Goal: Use online tool/utility

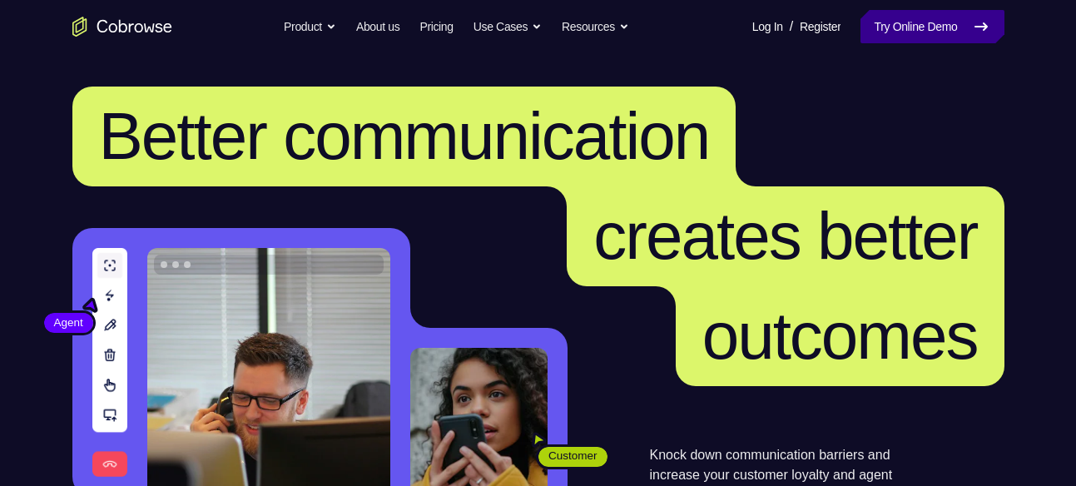
click at [872, 34] on link "Try Online Demo" at bounding box center [932, 26] width 143 height 33
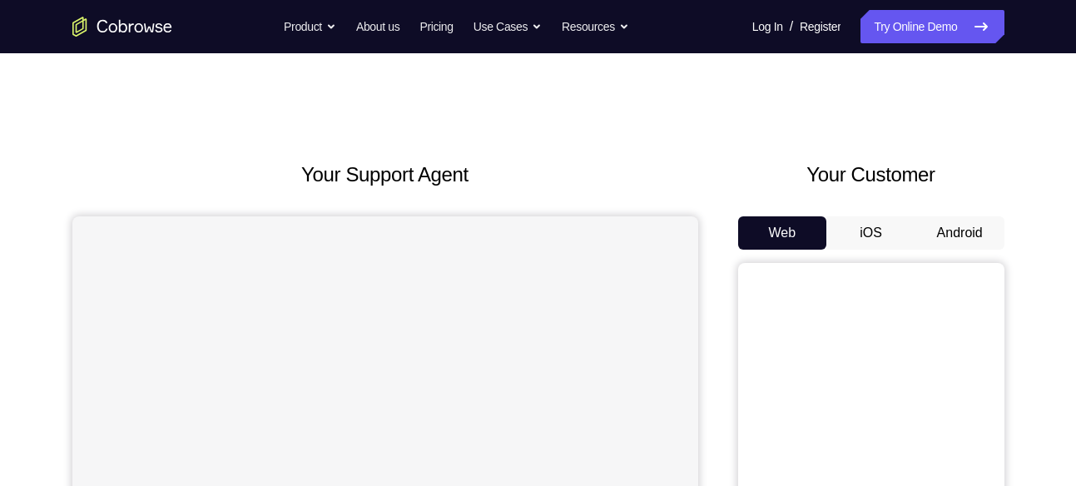
click at [927, 235] on button "Android" at bounding box center [960, 232] width 89 height 33
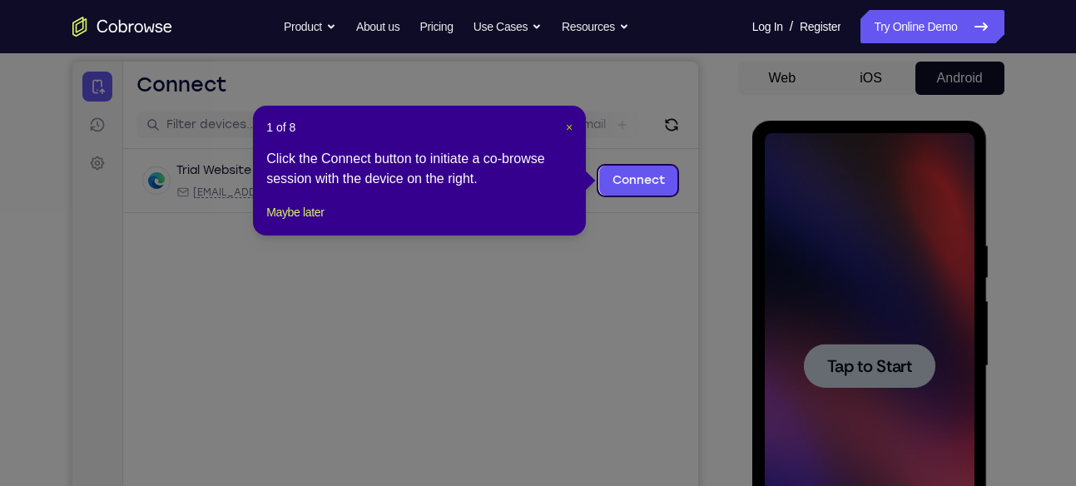
drag, startPoint x: 568, startPoint y: 129, endPoint x: 508, endPoint y: 67, distance: 86.0
click at [568, 129] on span "×" at bounding box center [569, 127] width 7 height 13
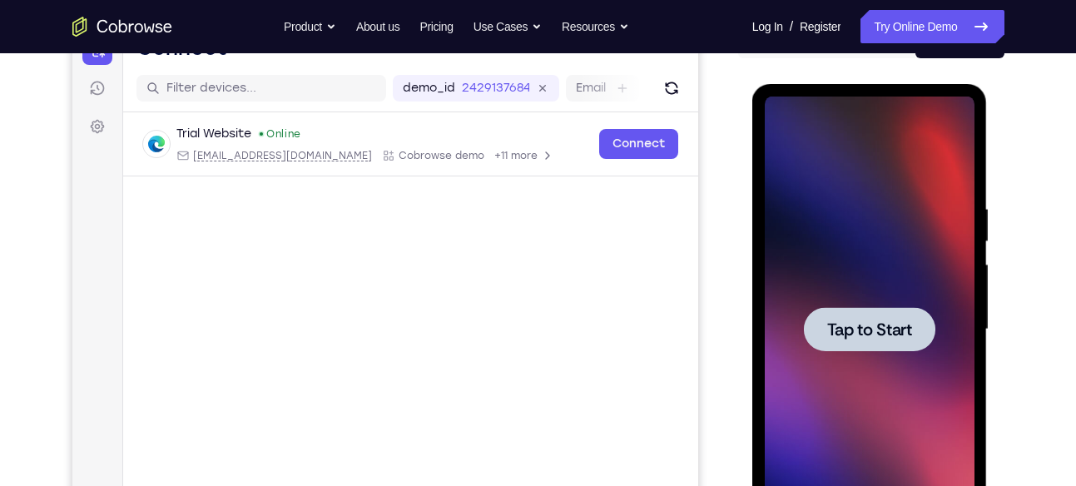
click at [858, 321] on span "Tap to Start" at bounding box center [870, 329] width 85 height 17
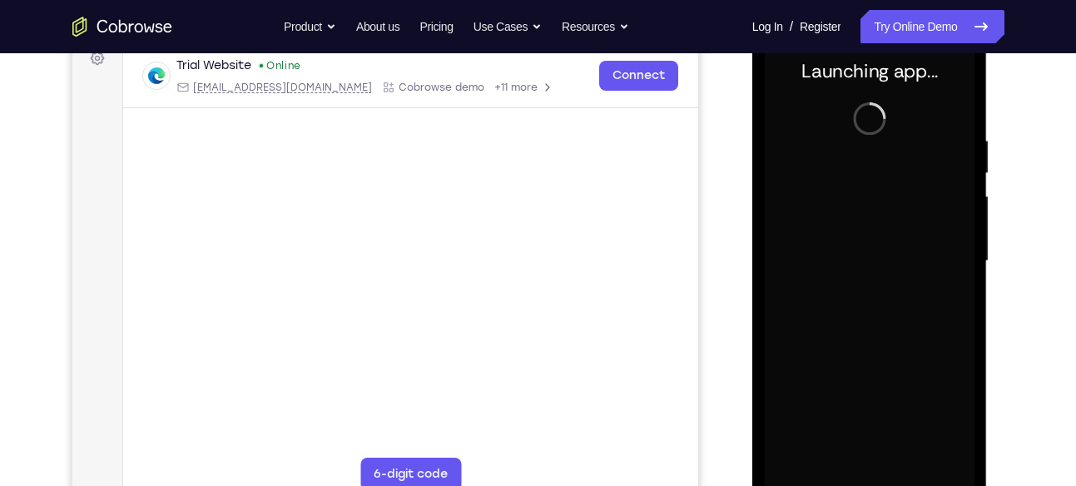
scroll to position [269, 0]
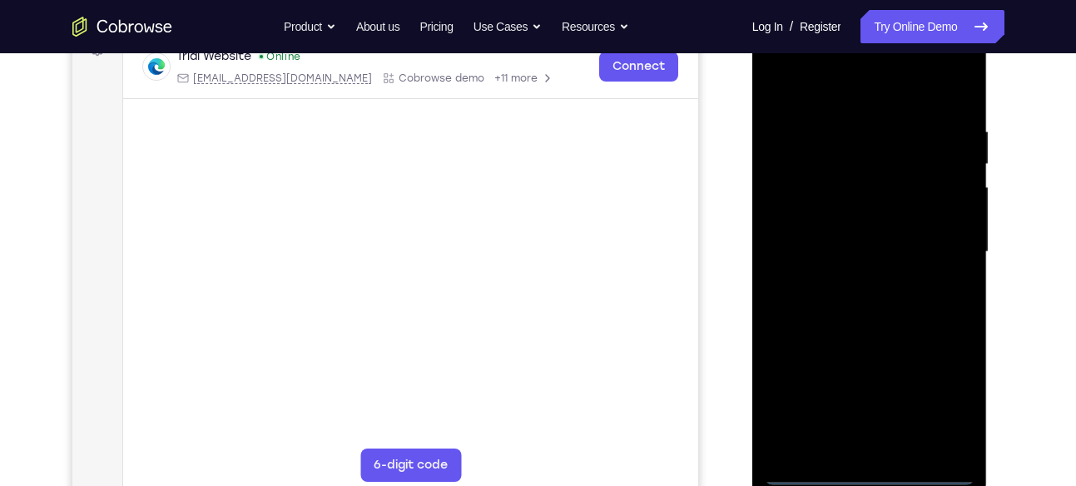
click at [865, 468] on div at bounding box center [870, 252] width 210 height 466
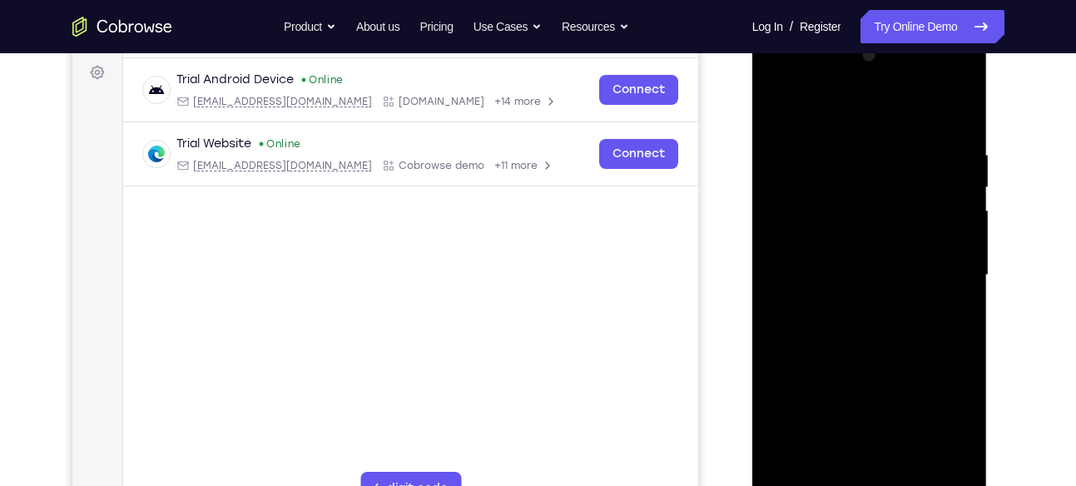
click at [938, 416] on div at bounding box center [870, 275] width 210 height 466
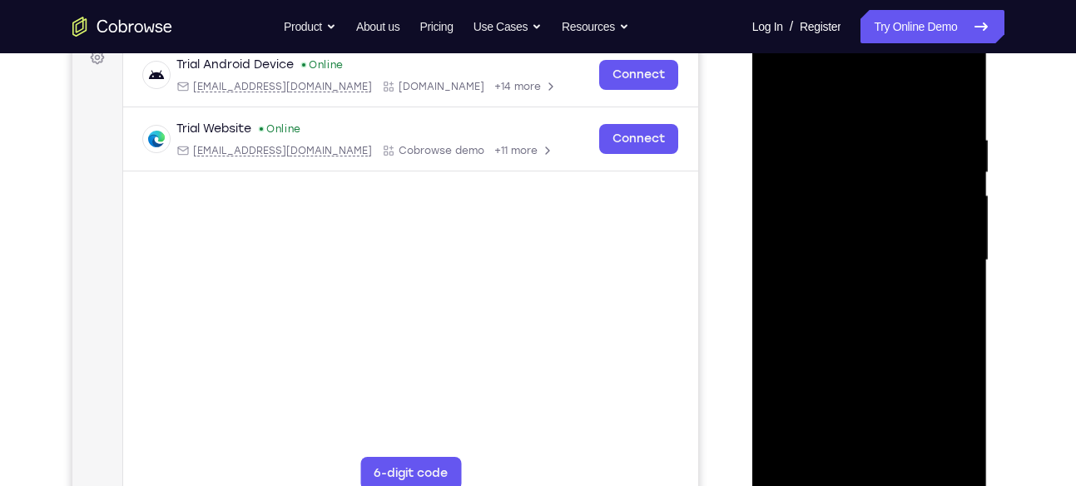
scroll to position [257, 0]
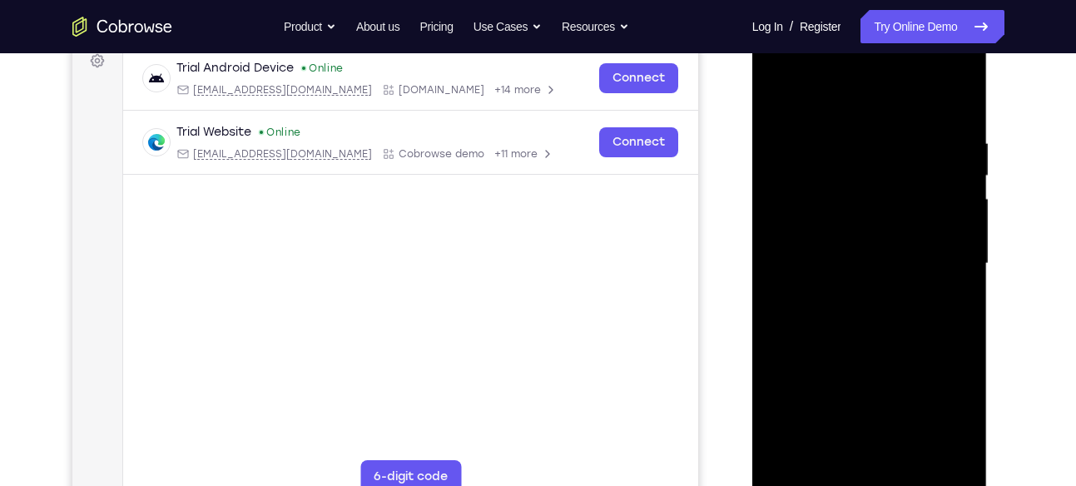
click at [805, 61] on div at bounding box center [870, 264] width 210 height 466
click at [939, 240] on div at bounding box center [870, 264] width 210 height 466
click at [849, 293] on div at bounding box center [870, 264] width 210 height 466
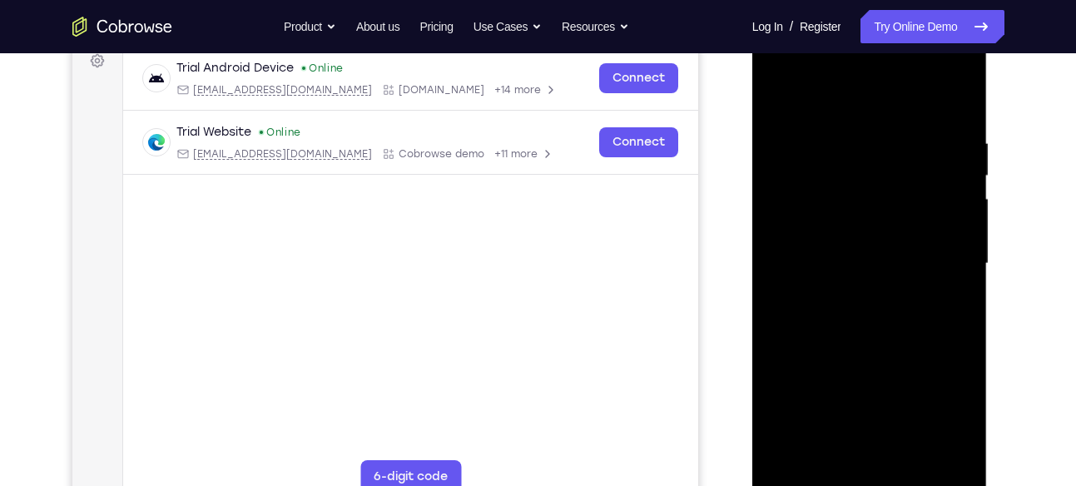
click at [857, 251] on div at bounding box center [870, 264] width 210 height 466
click at [858, 236] on div at bounding box center [870, 264] width 210 height 466
click at [867, 267] on div at bounding box center [870, 264] width 210 height 466
click at [870, 321] on div at bounding box center [870, 264] width 210 height 466
click at [870, 308] on div at bounding box center [870, 264] width 210 height 466
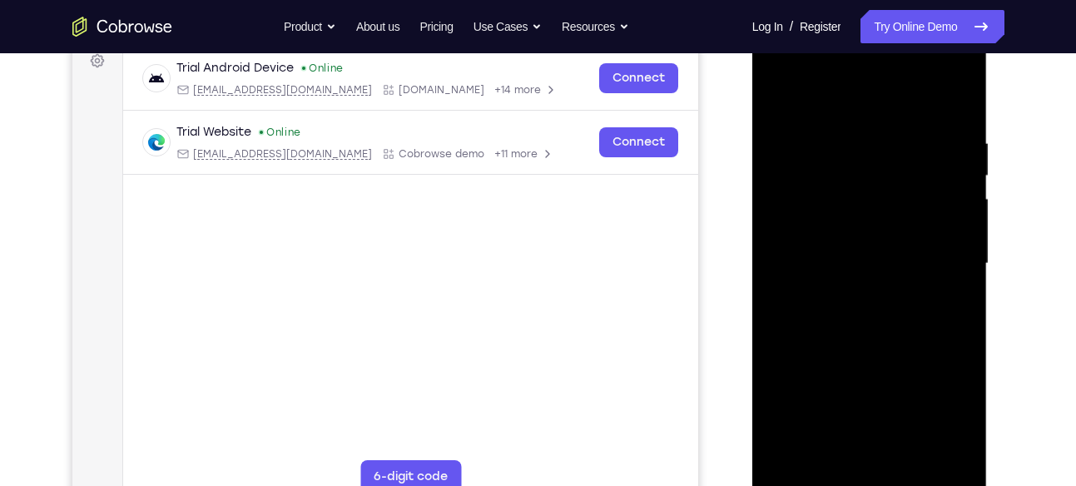
click at [877, 323] on div at bounding box center [870, 264] width 210 height 466
click at [877, 339] on div at bounding box center [870, 264] width 210 height 466
click at [842, 146] on div at bounding box center [870, 264] width 210 height 466
click at [948, 276] on div at bounding box center [870, 264] width 210 height 466
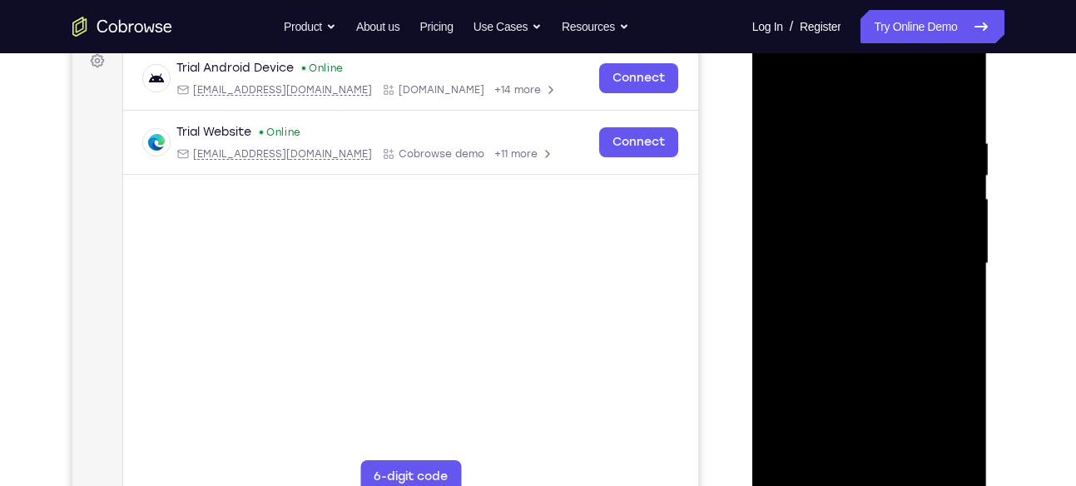
click at [948, 276] on div at bounding box center [870, 264] width 210 height 466
click at [950, 99] on div at bounding box center [870, 264] width 210 height 466
click at [913, 456] on div at bounding box center [870, 264] width 210 height 466
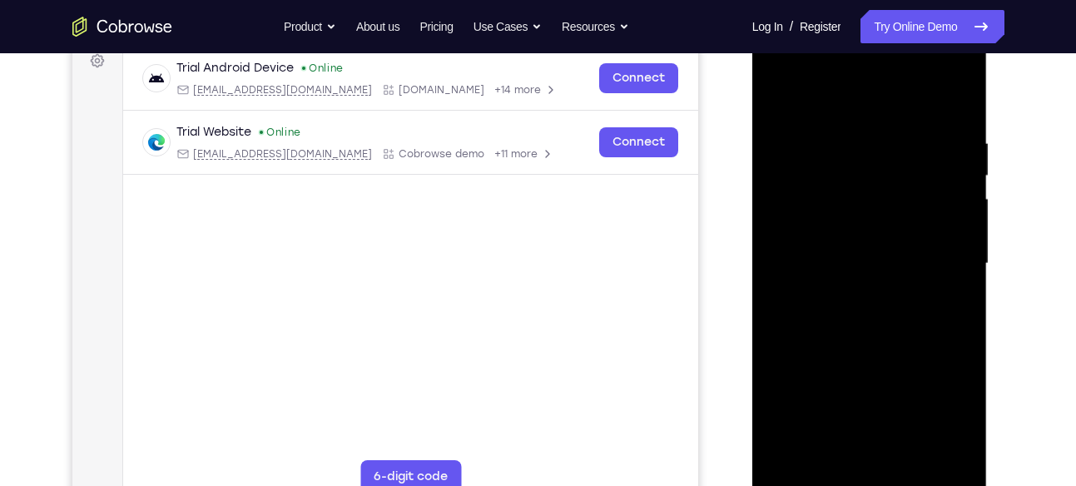
click at [868, 351] on div at bounding box center [870, 264] width 210 height 466
click at [857, 117] on div at bounding box center [870, 264] width 210 height 466
click at [797, 117] on div at bounding box center [870, 264] width 210 height 466
click at [789, 179] on div at bounding box center [870, 264] width 210 height 466
click at [778, 105] on div at bounding box center [870, 264] width 210 height 466
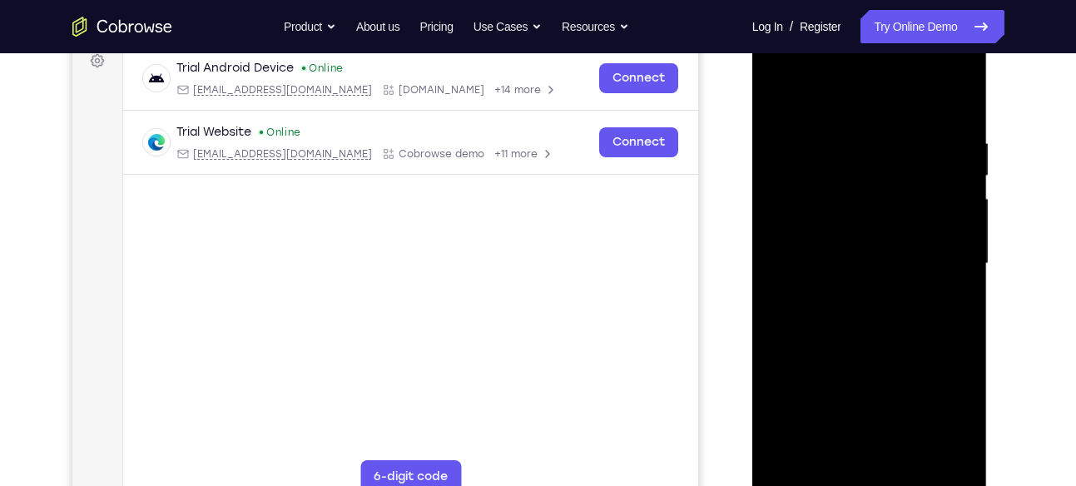
click at [781, 95] on div at bounding box center [870, 264] width 210 height 466
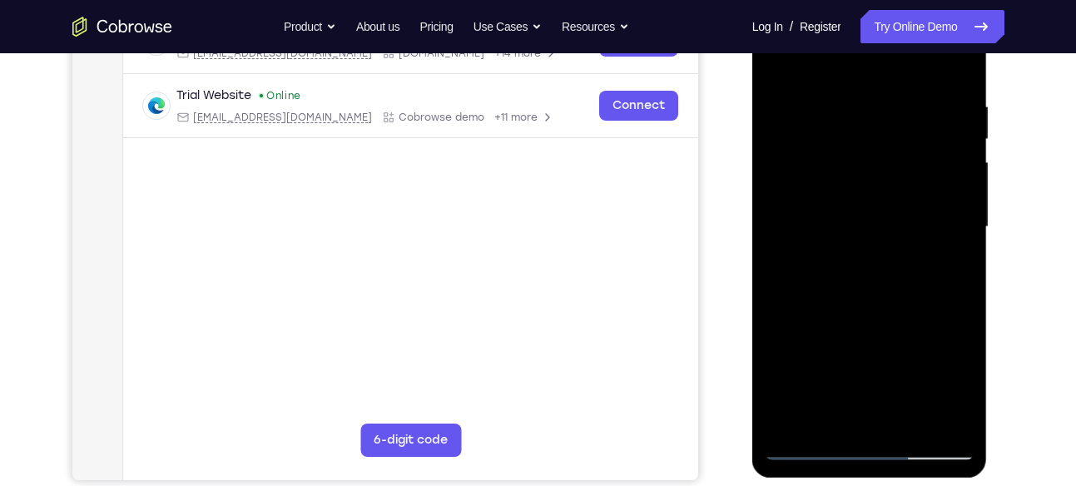
click at [795, 427] on div at bounding box center [870, 227] width 210 height 466
click at [792, 429] on div at bounding box center [870, 227] width 210 height 466
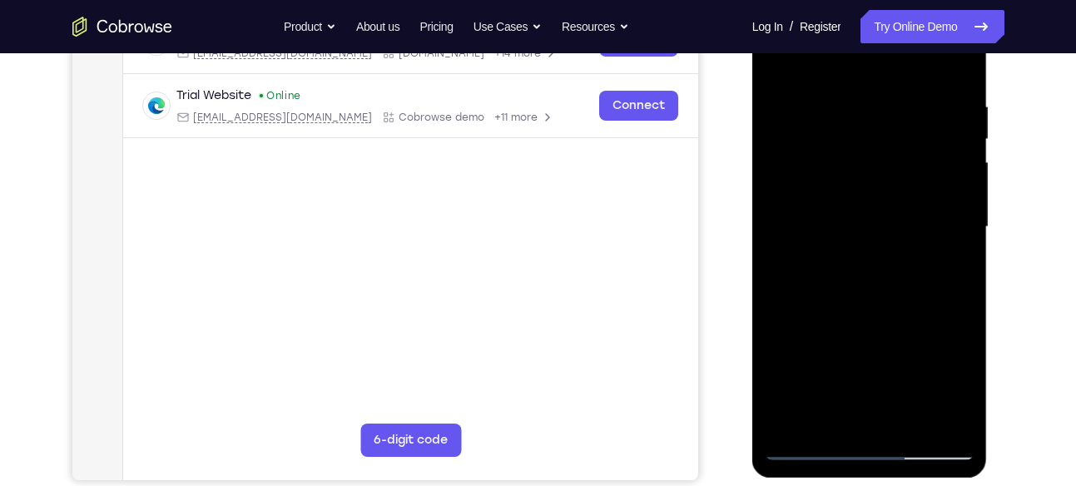
click at [792, 429] on div at bounding box center [870, 227] width 210 height 466
drag, startPoint x: 855, startPoint y: 145, endPoint x: 853, endPoint y: 334, distance: 189.0
click at [853, 334] on div at bounding box center [870, 227] width 210 height 466
click at [839, 102] on div at bounding box center [870, 227] width 210 height 466
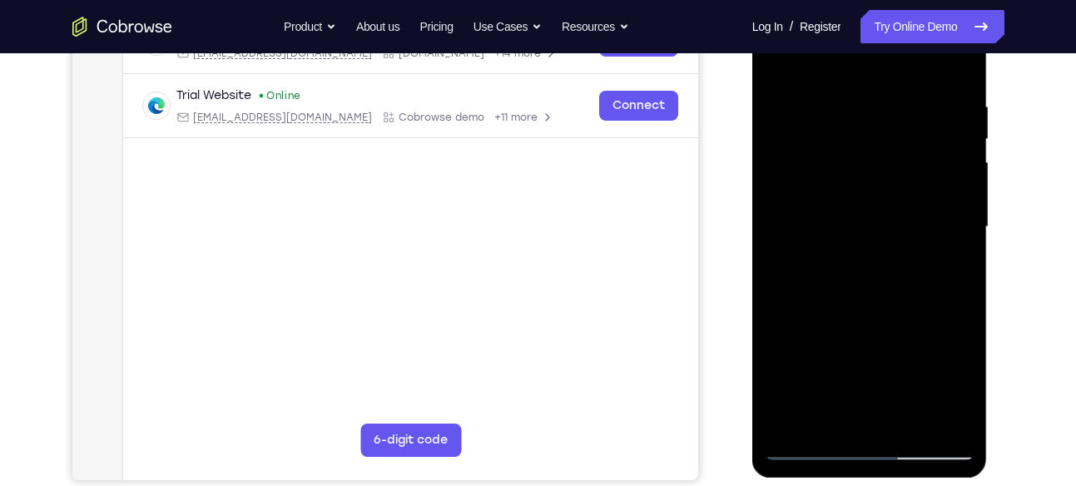
click at [957, 226] on div at bounding box center [870, 227] width 210 height 466
click at [942, 122] on div at bounding box center [870, 227] width 210 height 466
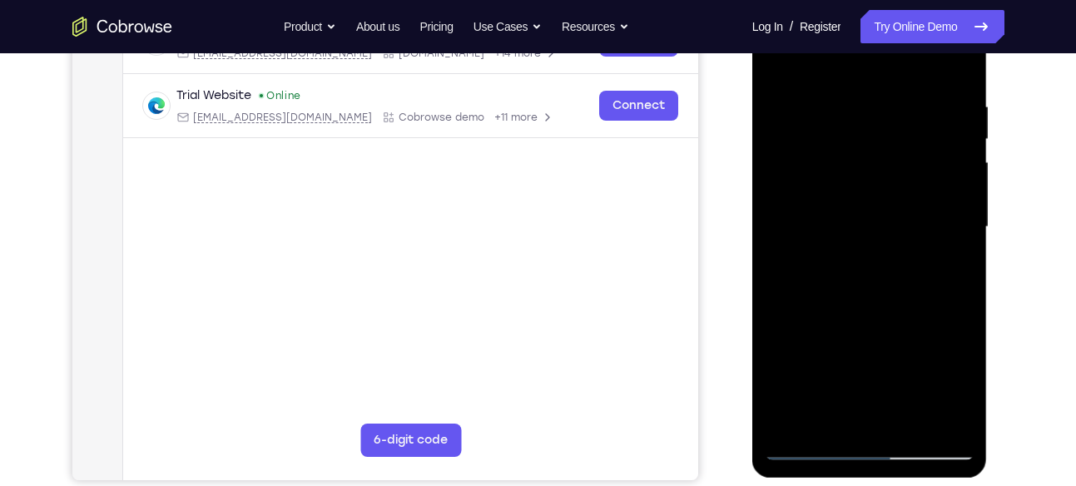
click at [955, 159] on div at bounding box center [870, 227] width 210 height 466
click at [951, 77] on div at bounding box center [870, 227] width 210 height 466
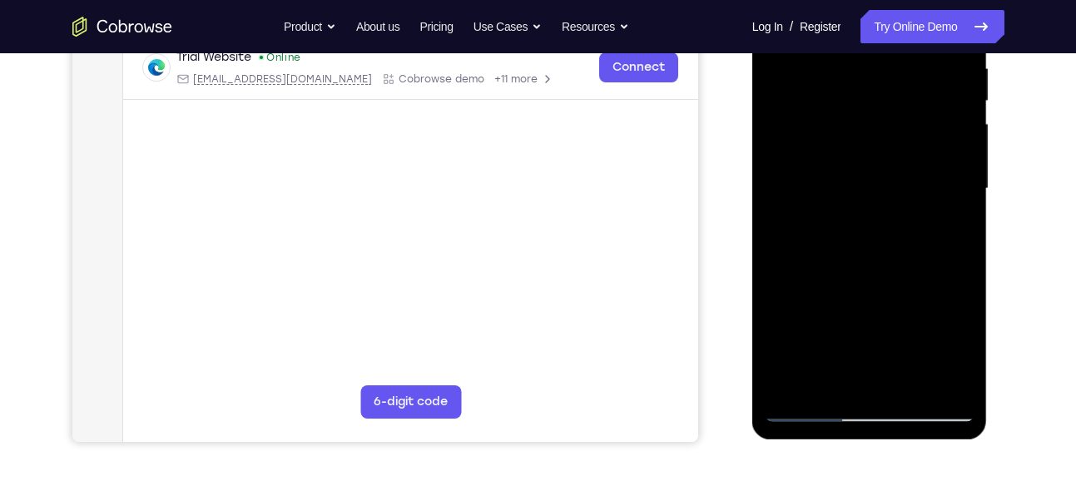
scroll to position [331, 0]
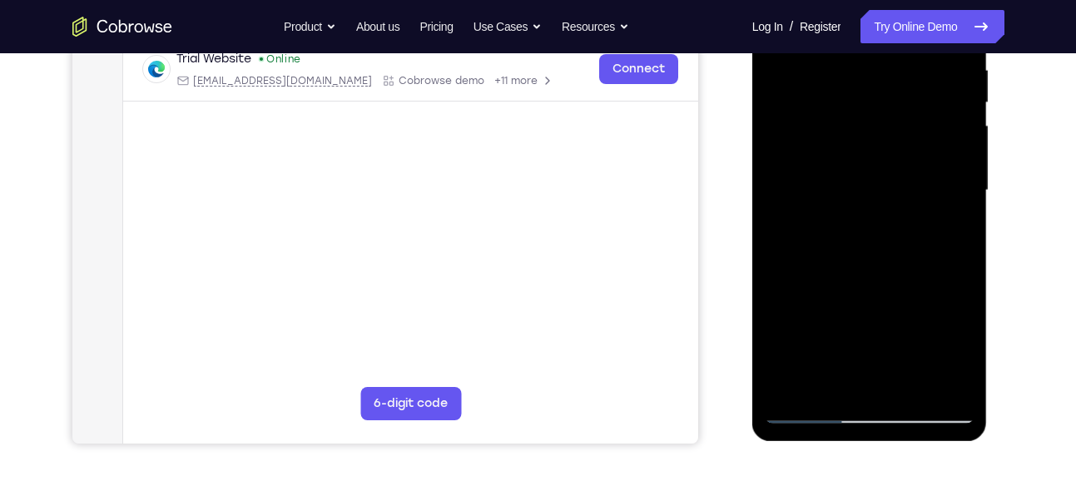
click at [791, 383] on div at bounding box center [870, 191] width 210 height 466
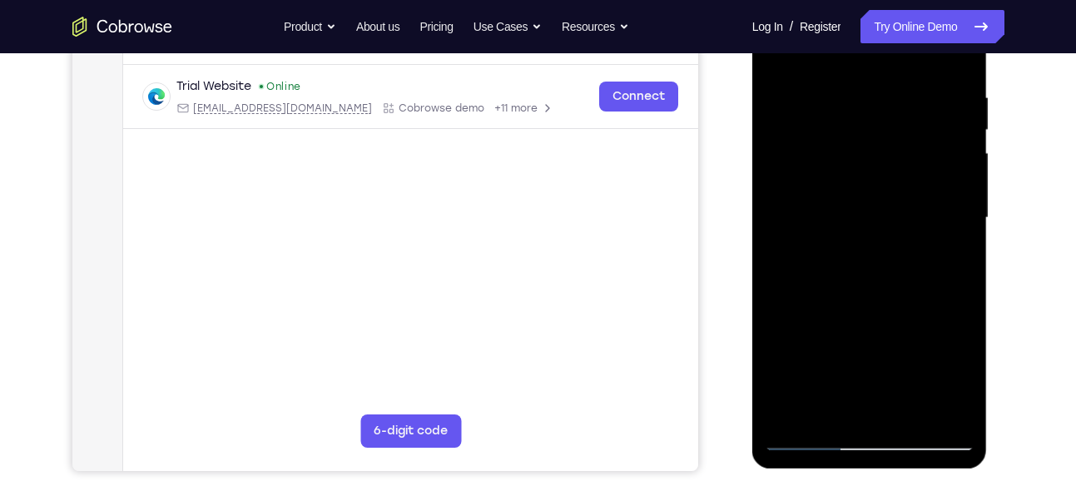
scroll to position [326, 0]
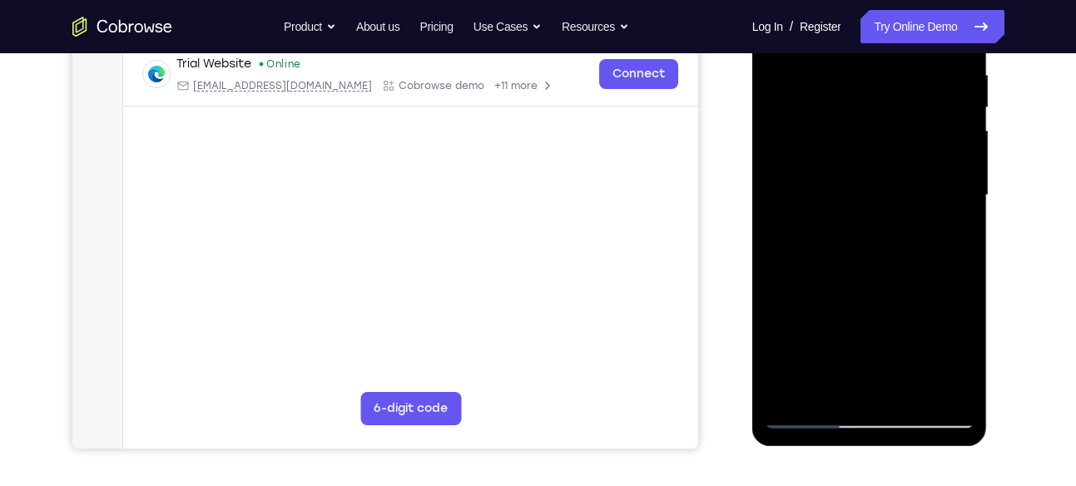
drag, startPoint x: 853, startPoint y: 122, endPoint x: 833, endPoint y: 316, distance: 195.8
click at [833, 316] on div at bounding box center [870, 196] width 210 height 466
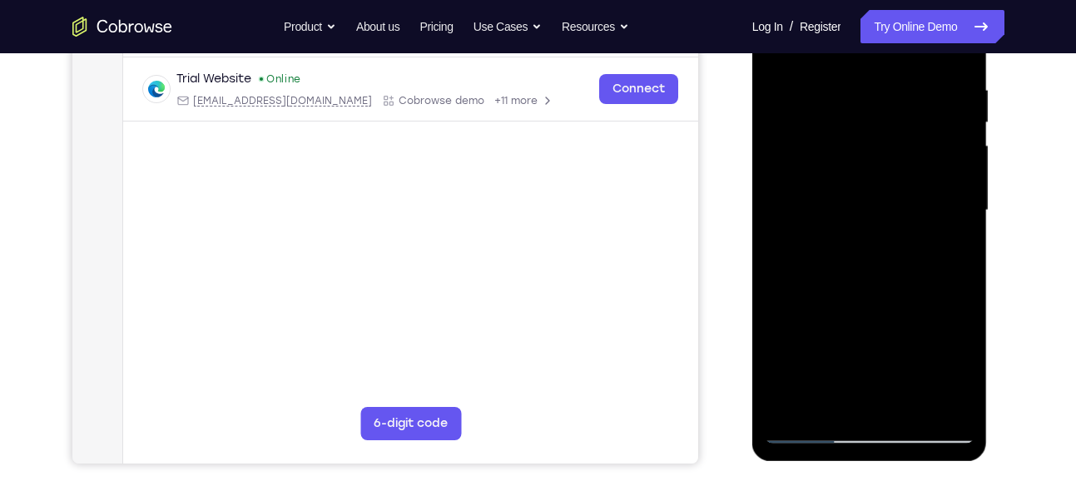
click at [966, 76] on div at bounding box center [870, 211] width 210 height 466
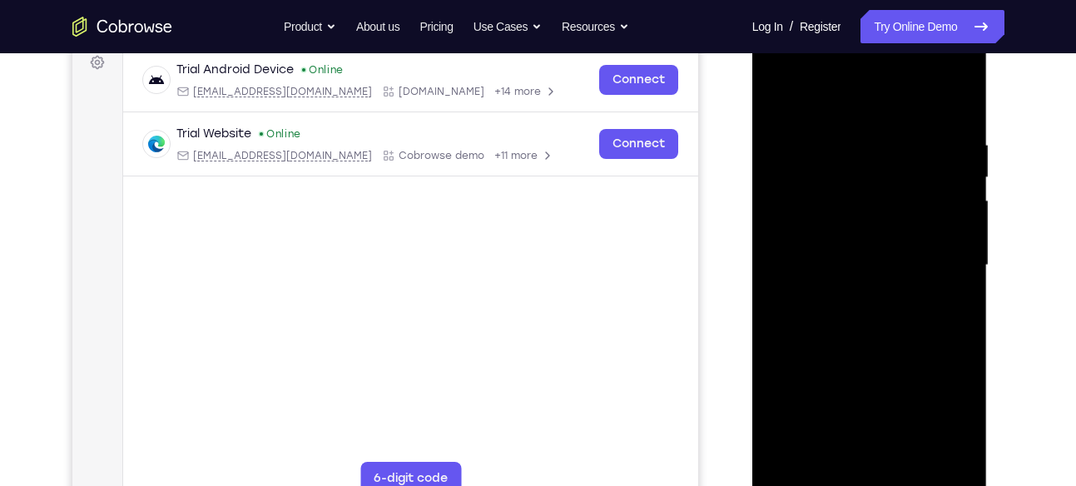
scroll to position [252, 0]
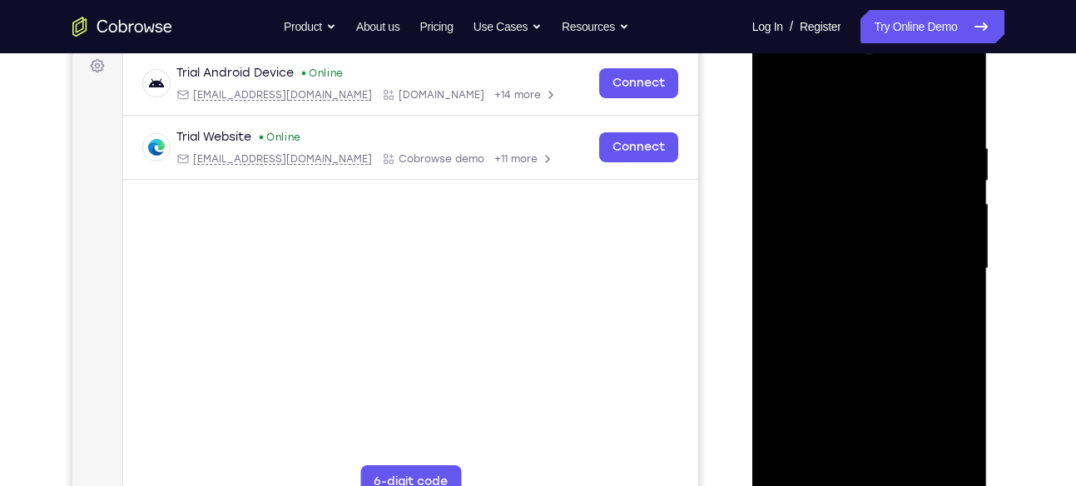
click at [786, 111] on div at bounding box center [870, 269] width 210 height 466
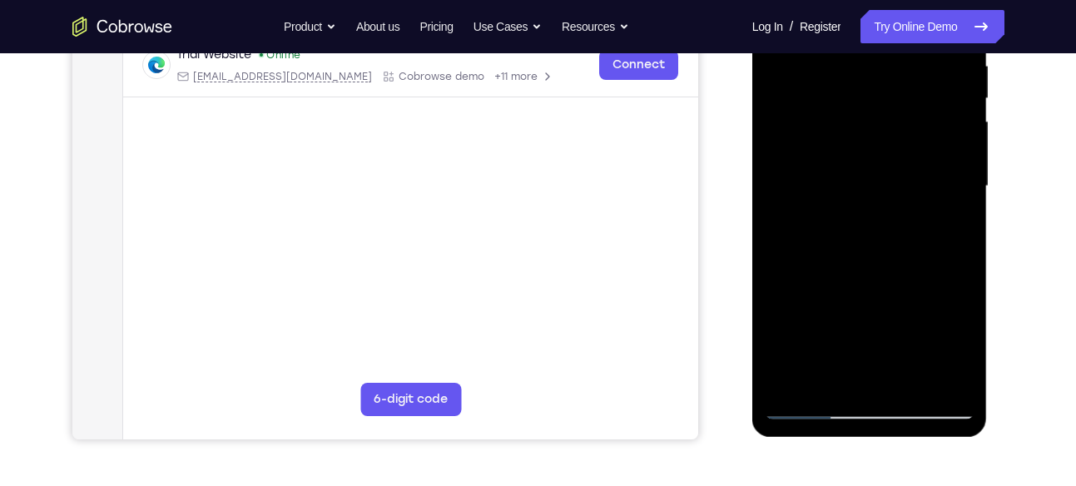
scroll to position [344, 0]
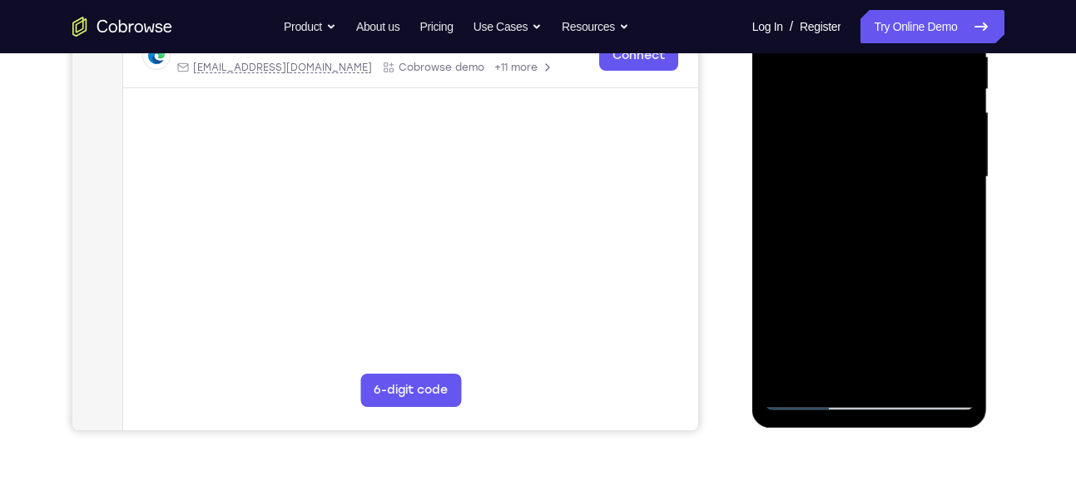
drag, startPoint x: 793, startPoint y: 359, endPoint x: 792, endPoint y: 367, distance: 8.4
click at [792, 367] on div at bounding box center [870, 177] width 210 height 466
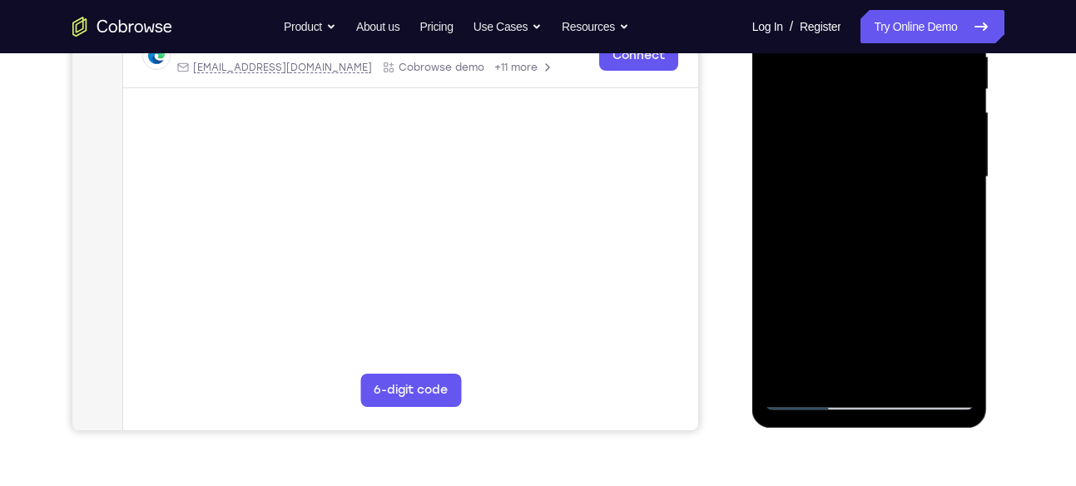
click at [792, 367] on div at bounding box center [870, 177] width 210 height 466
click at [967, 242] on div at bounding box center [870, 177] width 210 height 466
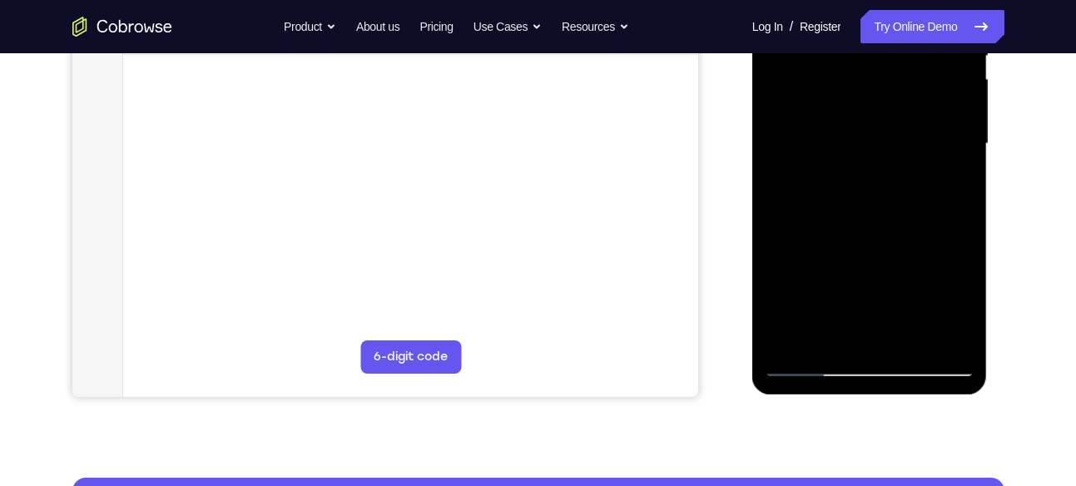
scroll to position [382, 0]
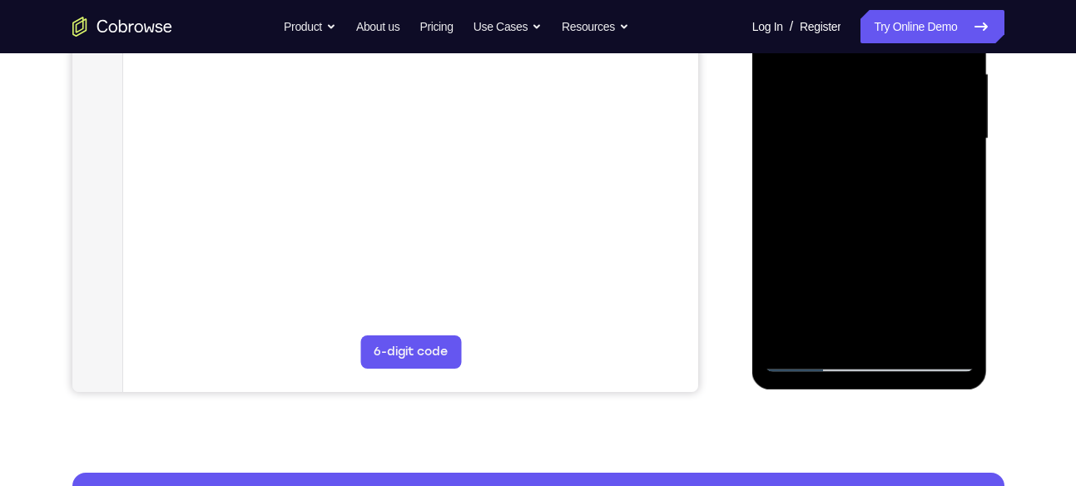
click at [965, 204] on div at bounding box center [870, 139] width 210 height 466
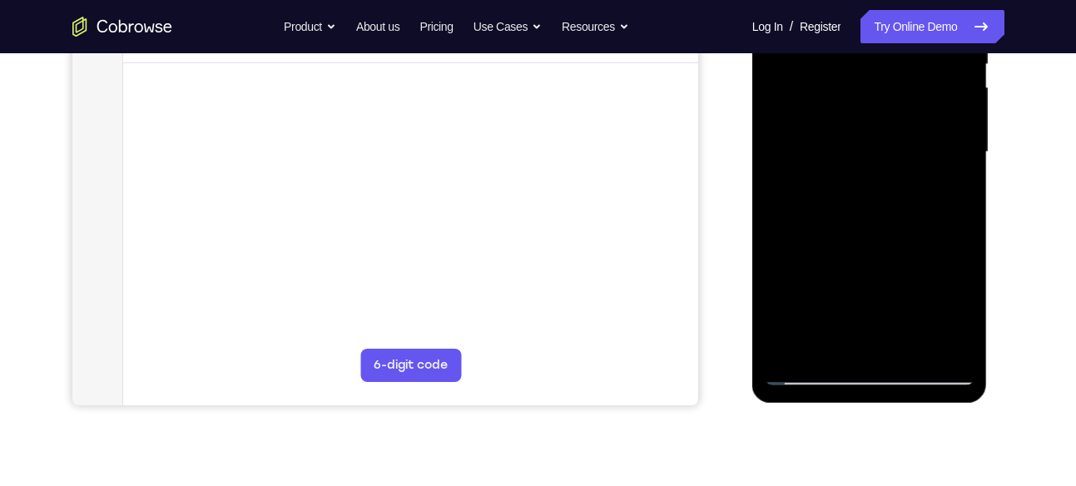
scroll to position [370, 0]
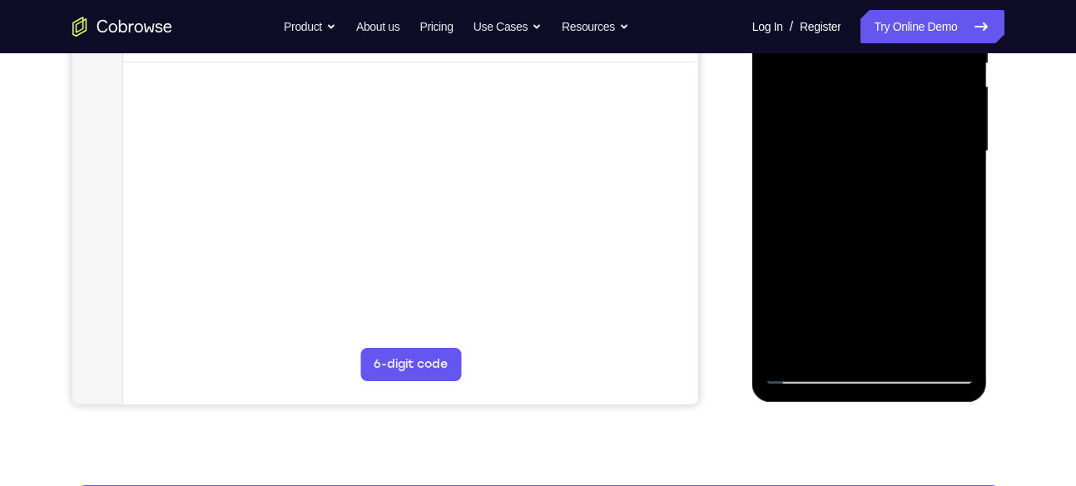
click at [901, 343] on div at bounding box center [870, 151] width 210 height 466
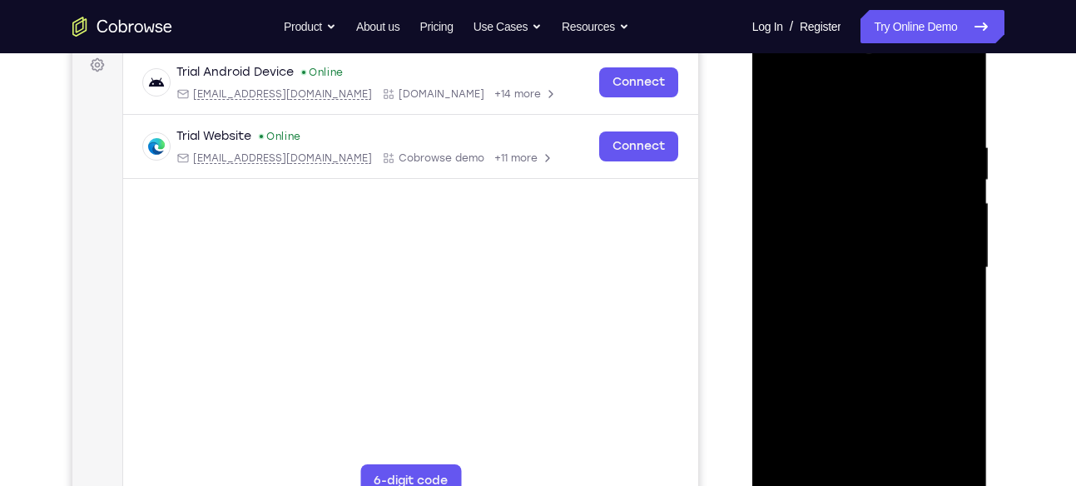
scroll to position [252, 0]
click at [858, 117] on div at bounding box center [870, 269] width 210 height 466
click at [794, 122] on div at bounding box center [870, 269] width 210 height 466
click at [963, 210] on div at bounding box center [870, 269] width 210 height 466
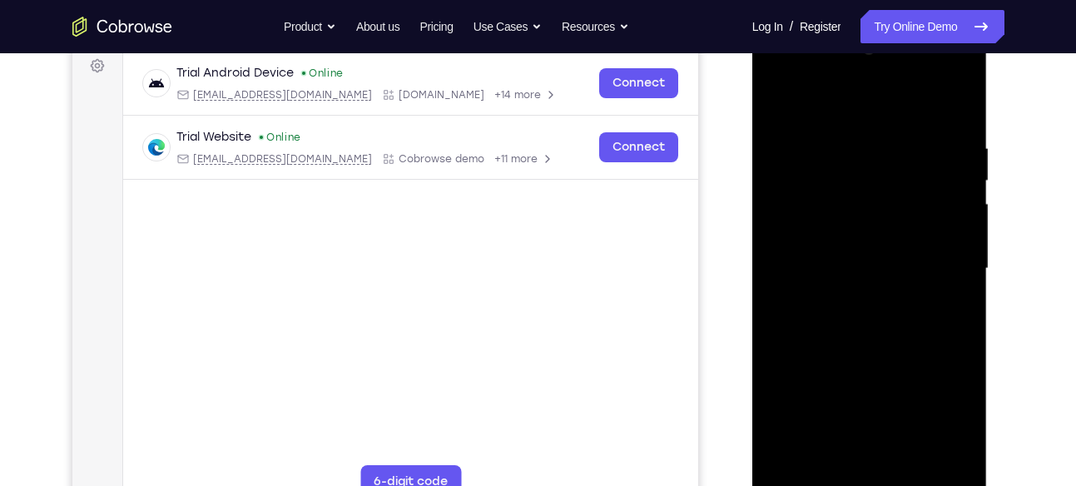
click at [773, 215] on div at bounding box center [870, 269] width 210 height 466
click at [792, 182] on div at bounding box center [870, 269] width 210 height 466
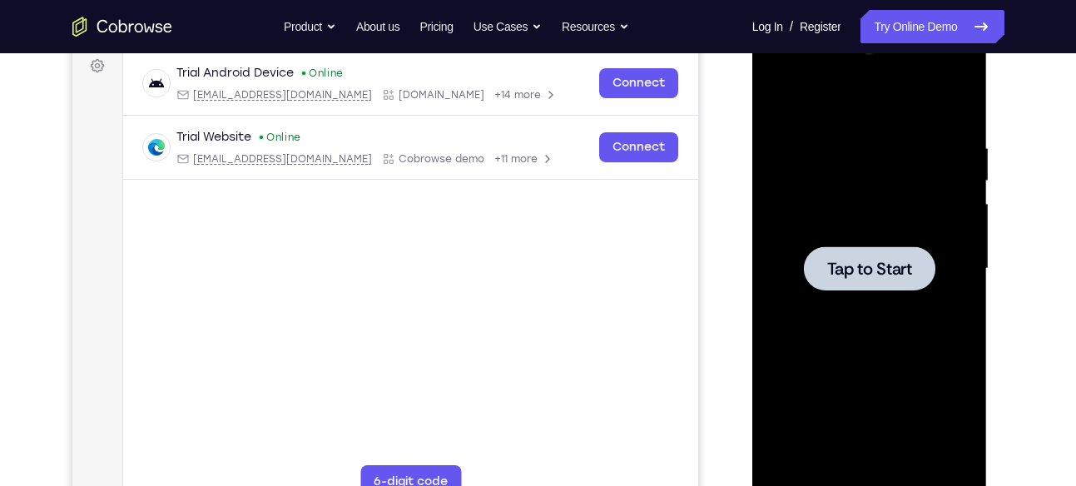
click at [867, 274] on span "Tap to Start" at bounding box center [870, 269] width 85 height 17
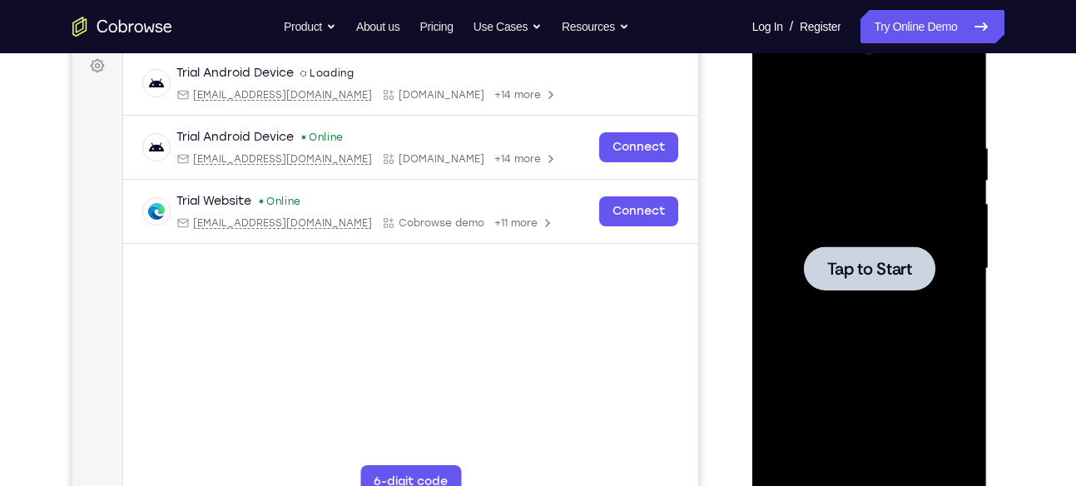
click at [859, 266] on span "Tap to Start" at bounding box center [870, 269] width 85 height 17
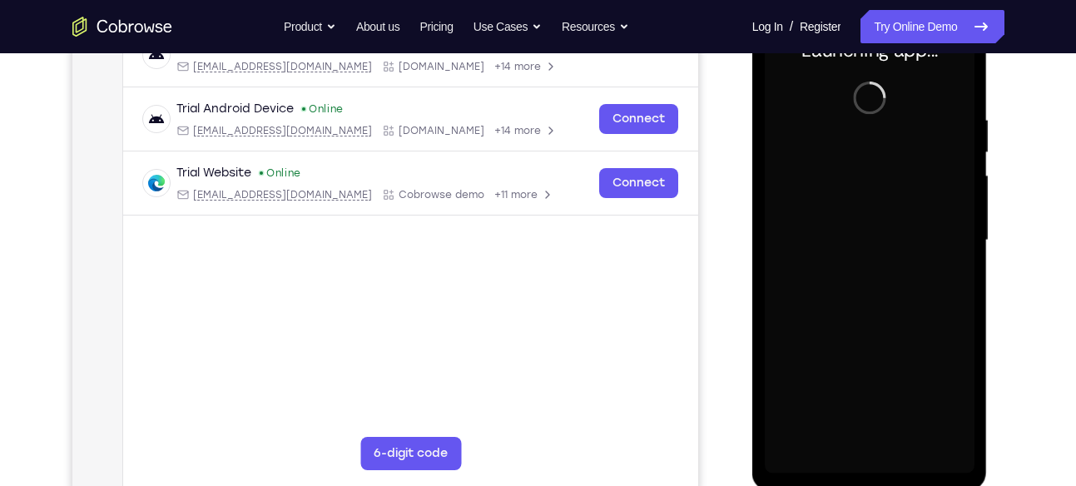
scroll to position [278, 0]
